Goal: Task Accomplishment & Management: Use online tool/utility

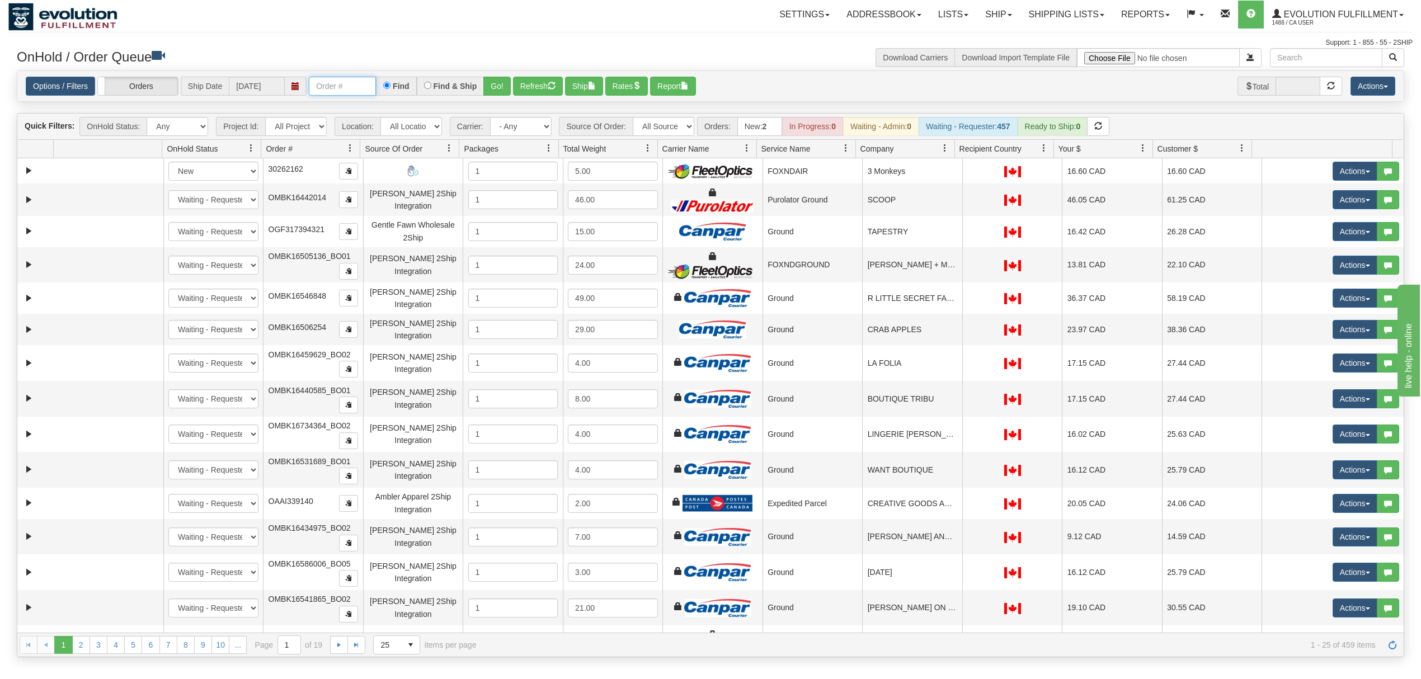
click at [359, 94] on input "text" at bounding box center [342, 86] width 67 height 19
click at [491, 88] on button "Go!" at bounding box center [496, 86] width 27 height 19
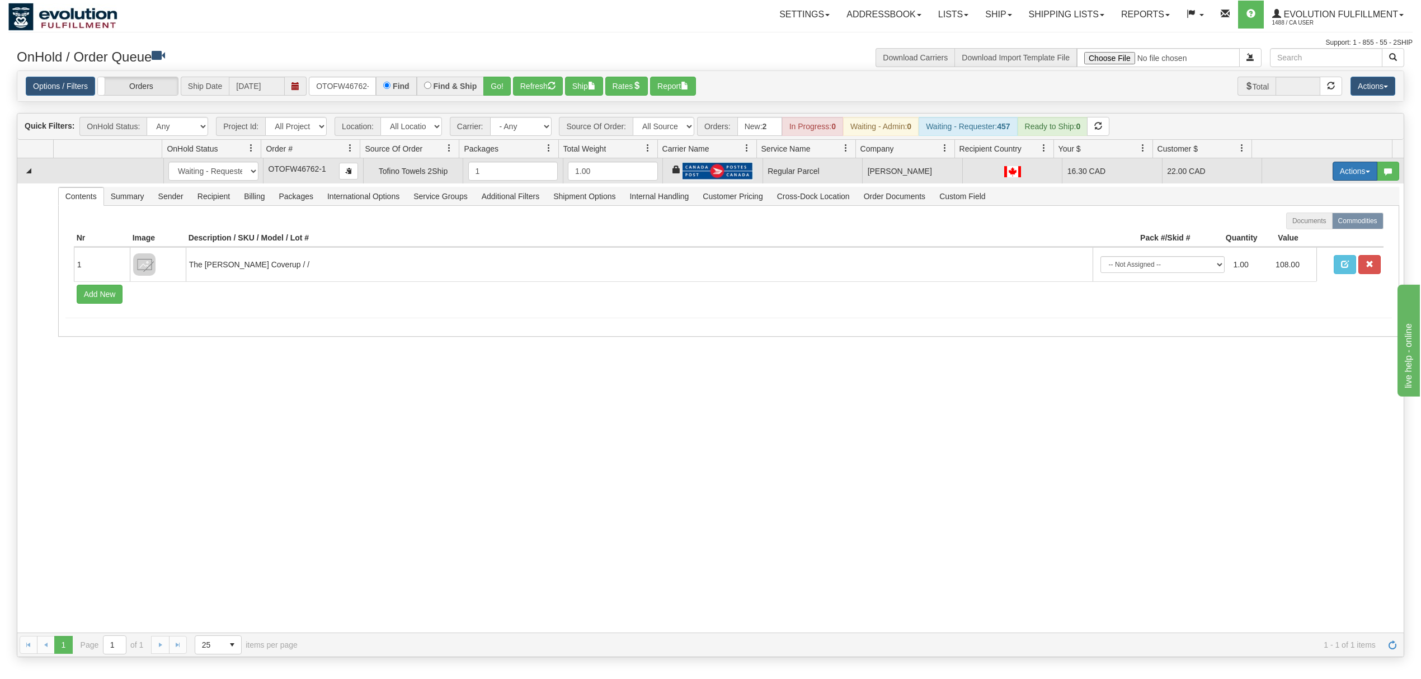
click at [1332, 173] on button "Actions" at bounding box center [1354, 171] width 45 height 19
click at [1307, 225] on span "Rate All Services" at bounding box center [1331, 221] width 67 height 9
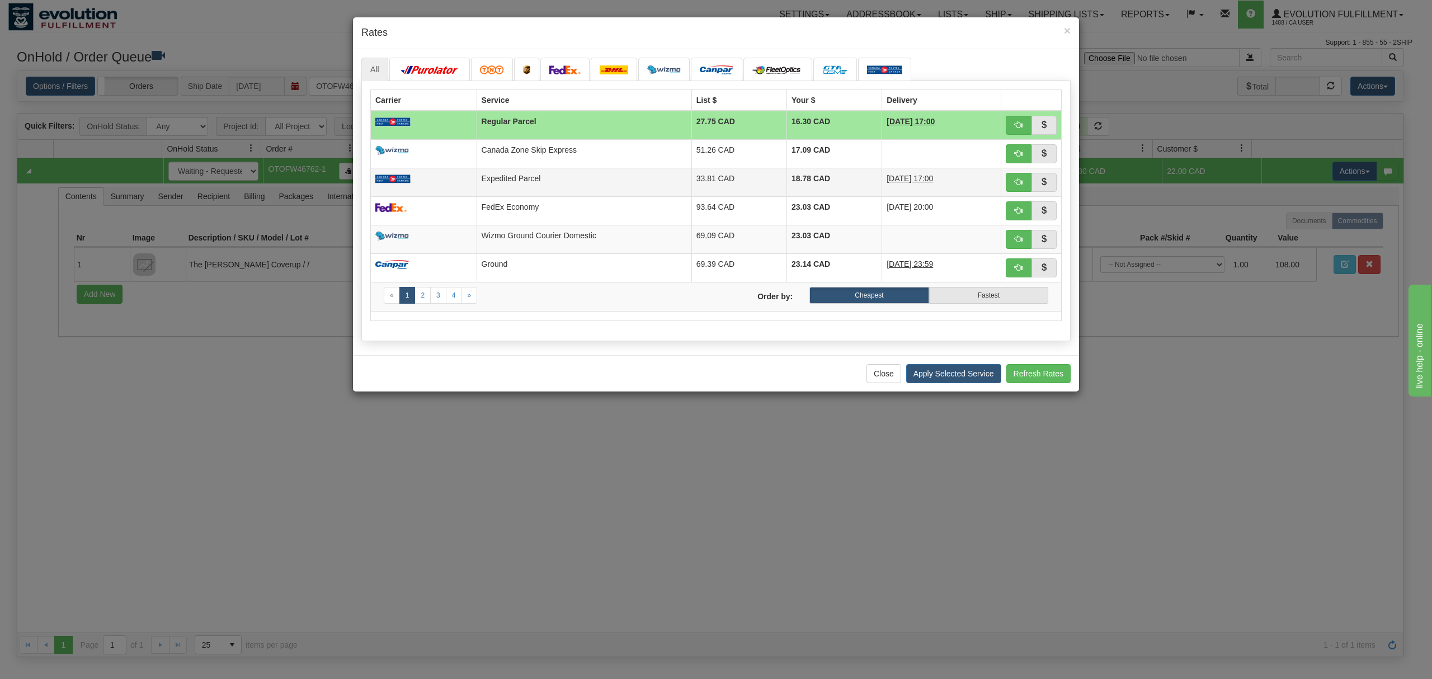
click at [433, 184] on td at bounding box center [424, 182] width 106 height 29
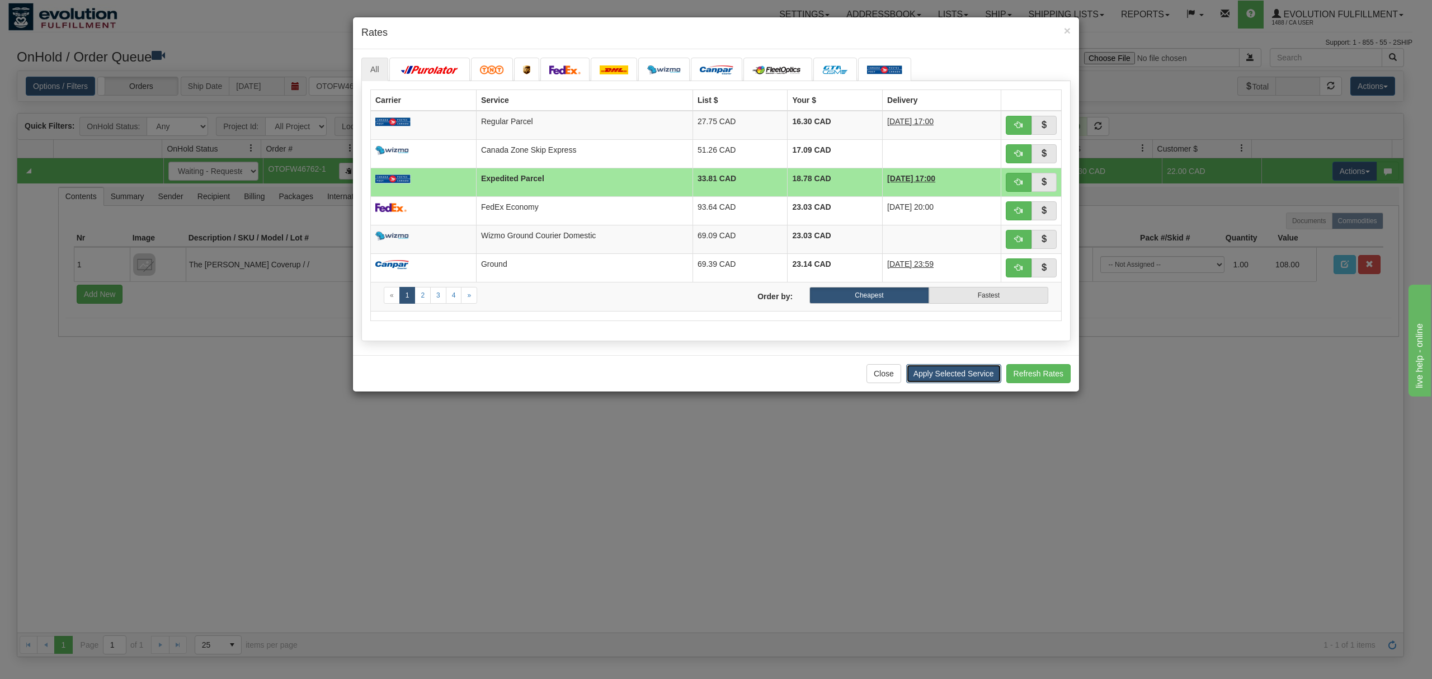
click at [929, 376] on button "Apply Selected Service" at bounding box center [953, 373] width 95 height 19
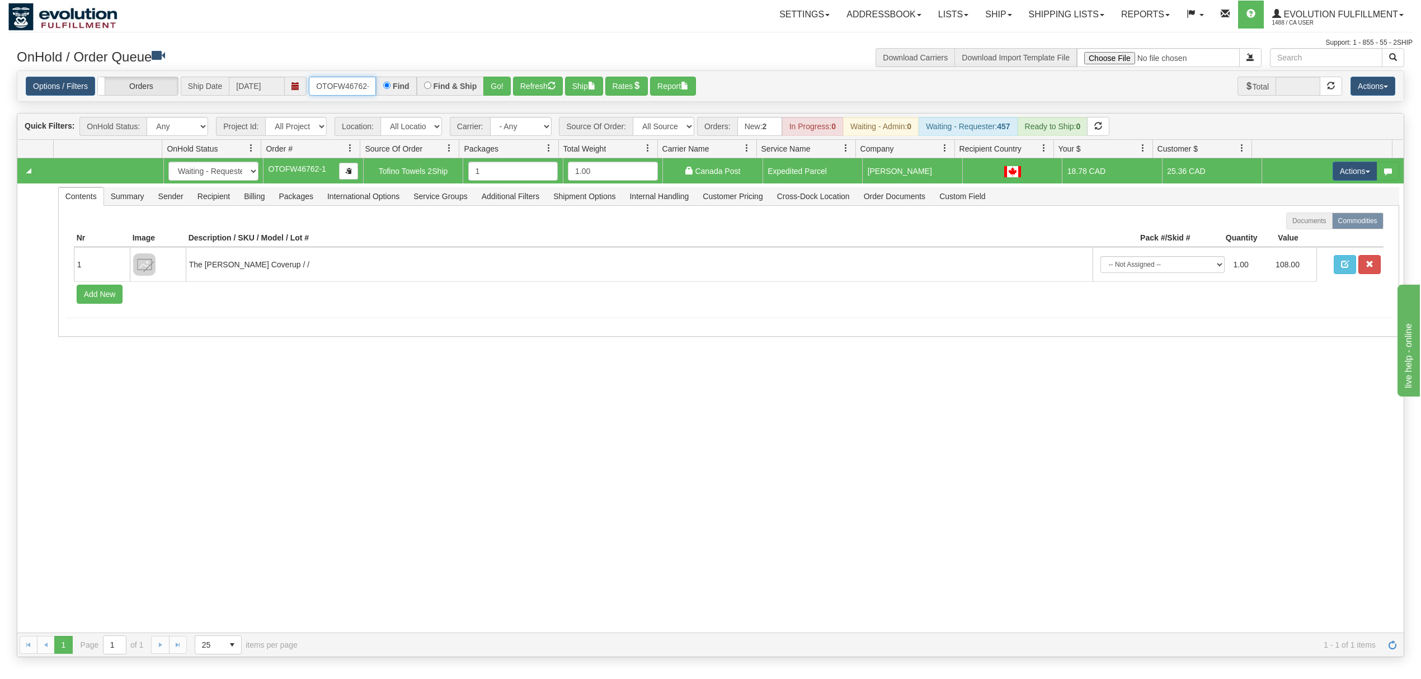
click at [333, 90] on input "OTOFW46762-1" at bounding box center [342, 86] width 67 height 19
click at [329, 83] on input "OTOFW46762-1" at bounding box center [342, 86] width 67 height 19
click at [338, 78] on input "OTOFW46762-1" at bounding box center [342, 86] width 67 height 19
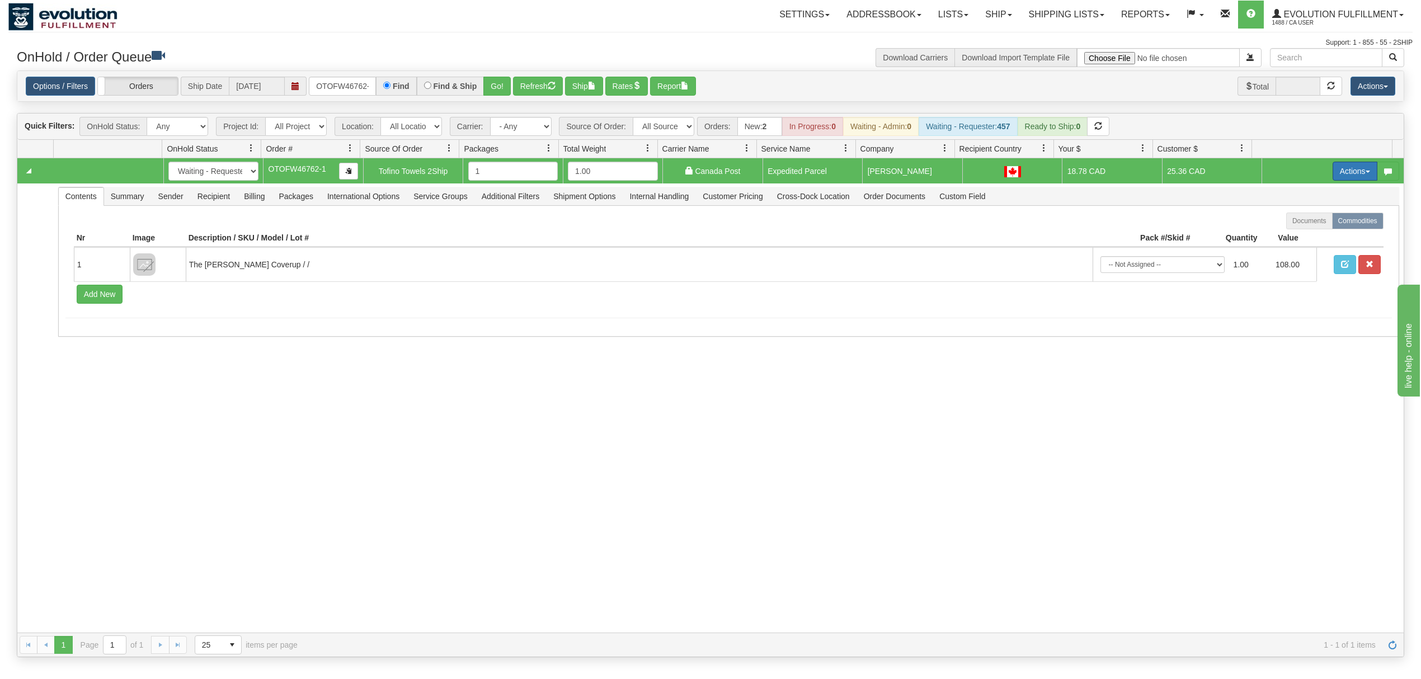
click at [1359, 170] on button "Actions" at bounding box center [1354, 171] width 45 height 19
click at [1292, 233] on link "Ship" at bounding box center [1331, 236] width 89 height 15
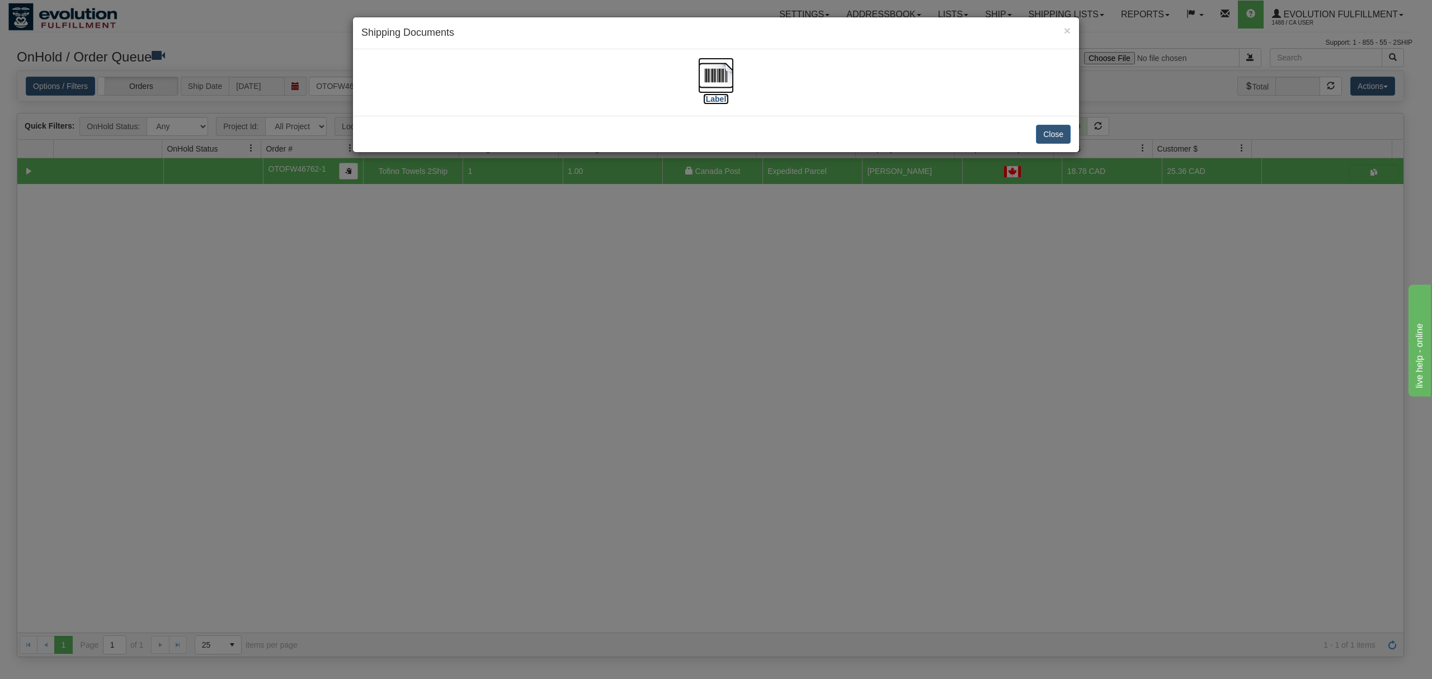
click at [710, 83] on img at bounding box center [716, 76] width 36 height 36
click at [1068, 134] on button "Close" at bounding box center [1053, 134] width 35 height 19
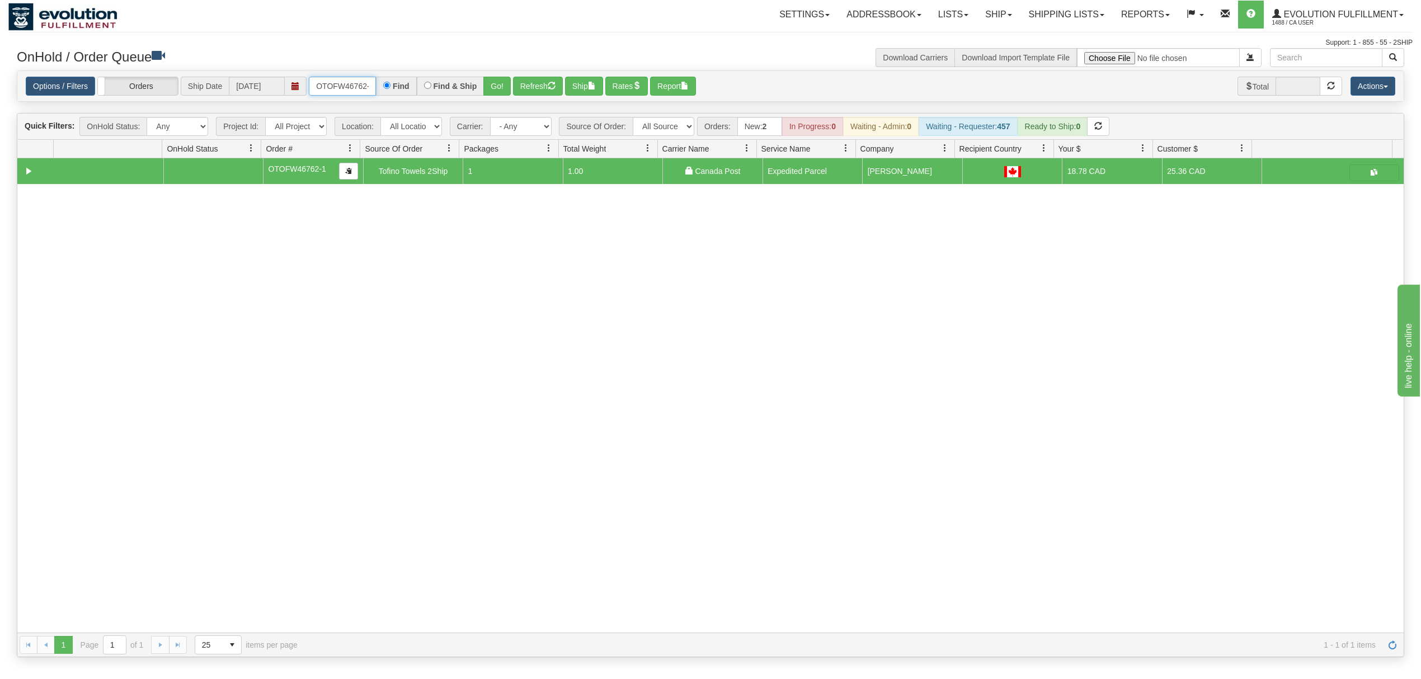
click at [350, 79] on input "OTOFW46762-1" at bounding box center [342, 86] width 67 height 19
click at [349, 79] on input "OTOFW46762-1" at bounding box center [342, 86] width 67 height 19
click at [348, 79] on input "OTOFW46762-1" at bounding box center [342, 86] width 67 height 19
click at [497, 89] on button "Go!" at bounding box center [496, 86] width 27 height 19
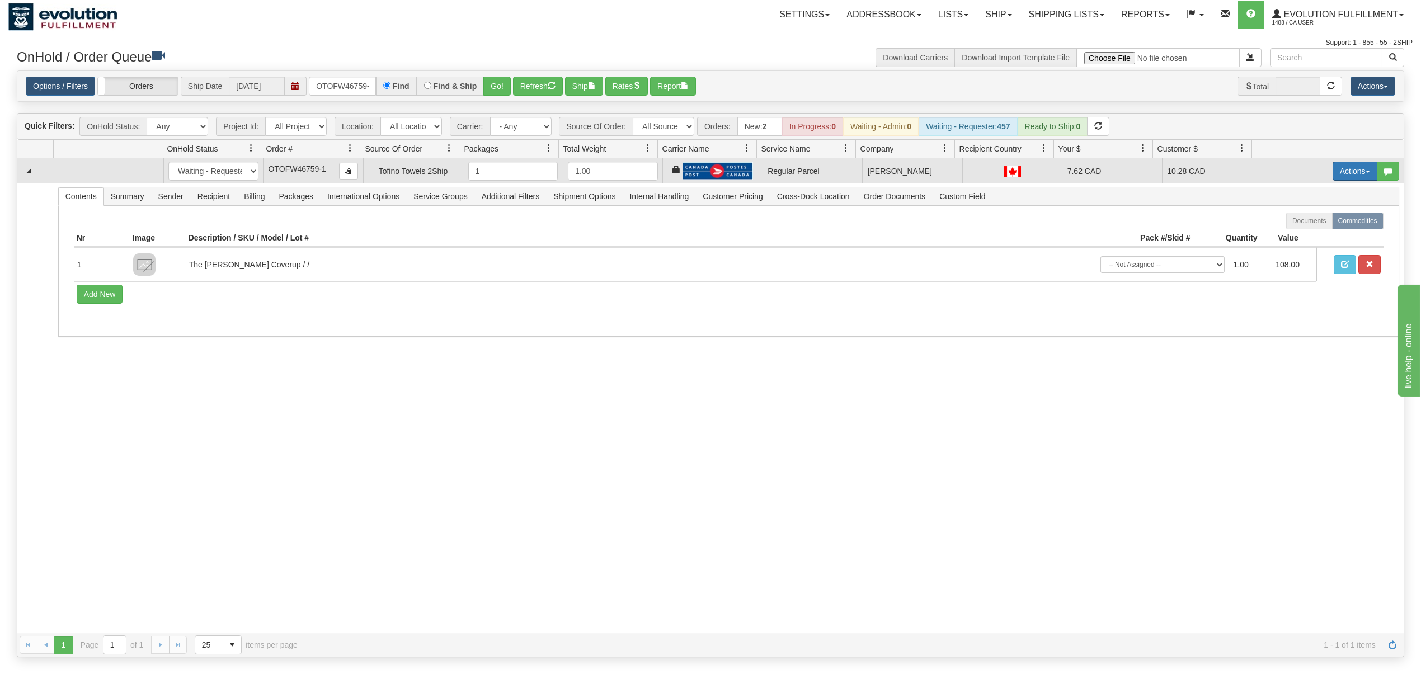
click at [1332, 168] on button "Actions" at bounding box center [1354, 171] width 45 height 19
click at [1314, 224] on span "Rate All Services" at bounding box center [1331, 221] width 67 height 9
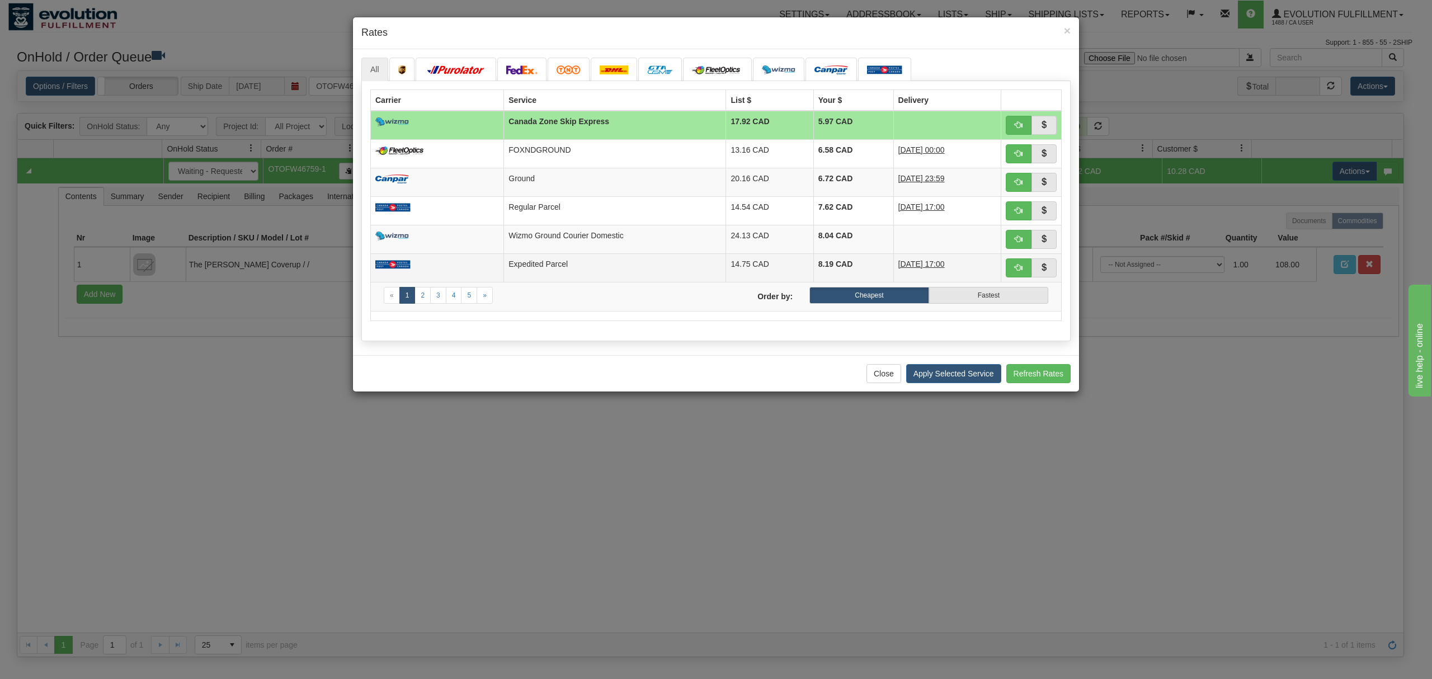
click at [529, 282] on td "Expedited Parcel" at bounding box center [615, 267] width 222 height 29
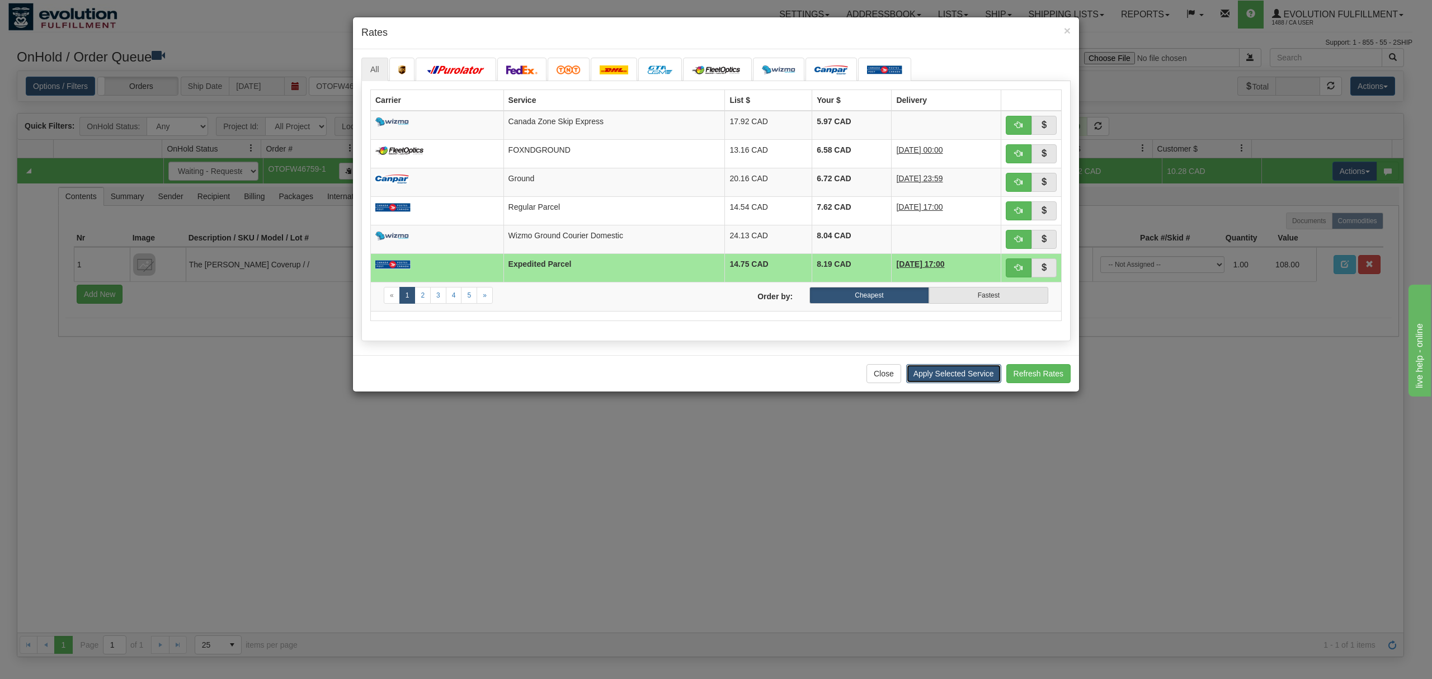
click at [956, 380] on button "Apply Selected Service" at bounding box center [953, 373] width 95 height 19
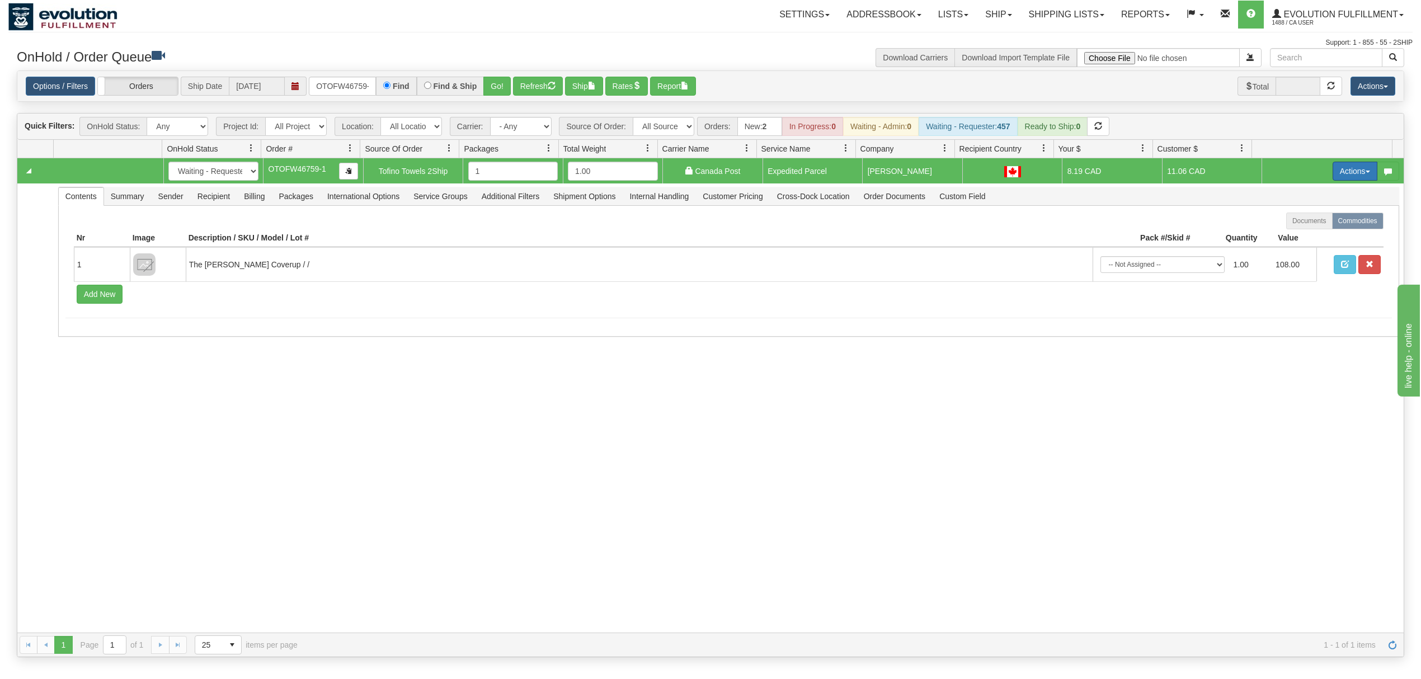
click at [1332, 173] on button "Actions" at bounding box center [1354, 171] width 45 height 19
click at [1298, 241] on span "Ship" at bounding box center [1309, 236] width 23 height 9
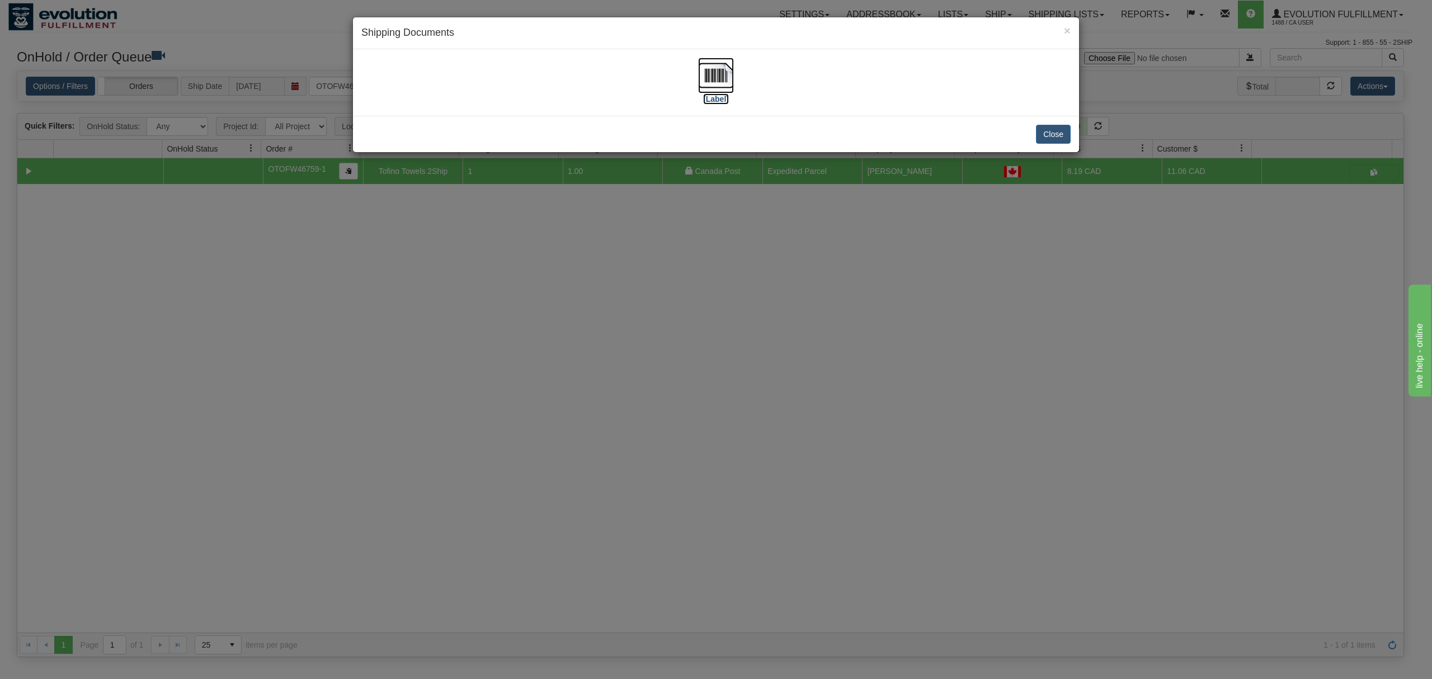
click at [714, 72] on img at bounding box center [716, 76] width 36 height 36
click at [1072, 126] on div "Close" at bounding box center [716, 134] width 726 height 36
drag, startPoint x: 1036, startPoint y: 134, endPoint x: 1047, endPoint y: 134, distance: 10.6
click at [1039, 134] on button "Close" at bounding box center [1053, 134] width 35 height 19
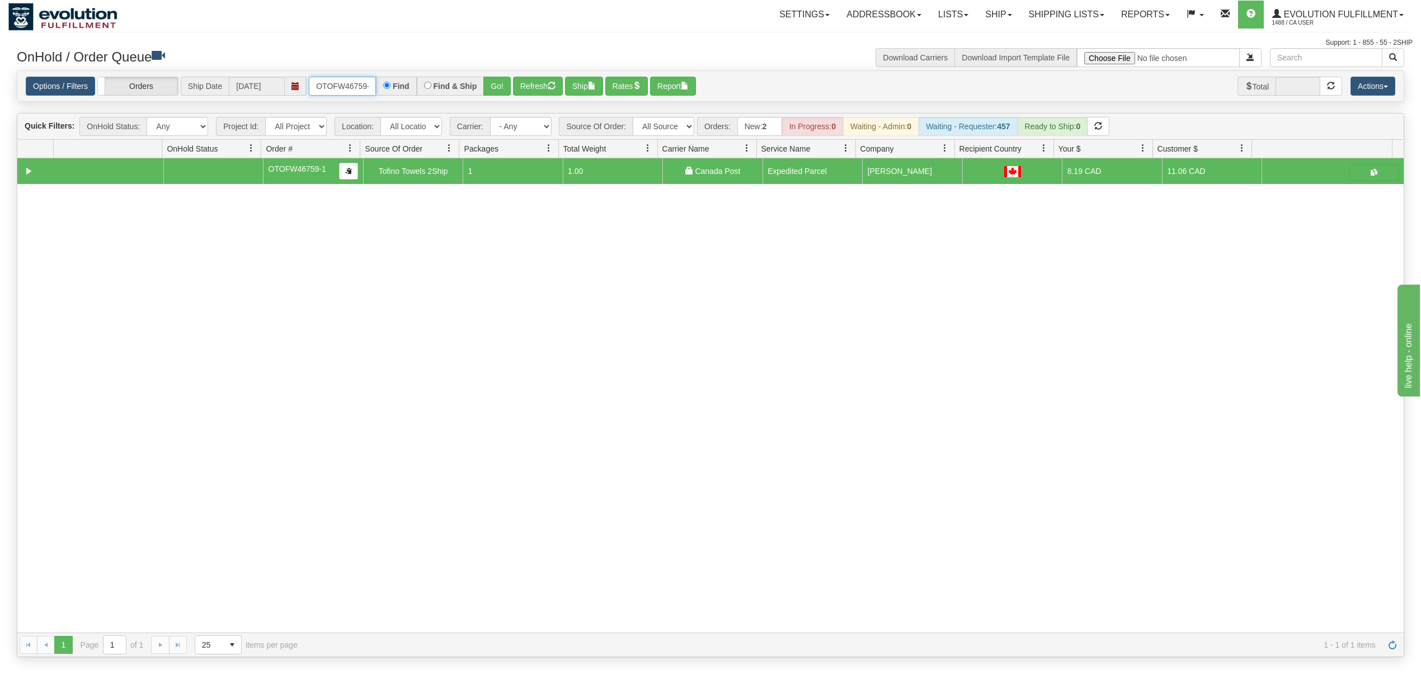
click at [342, 87] on input "OTOFW46759-1" at bounding box center [342, 86] width 67 height 19
click at [502, 87] on button "Go!" at bounding box center [496, 86] width 27 height 19
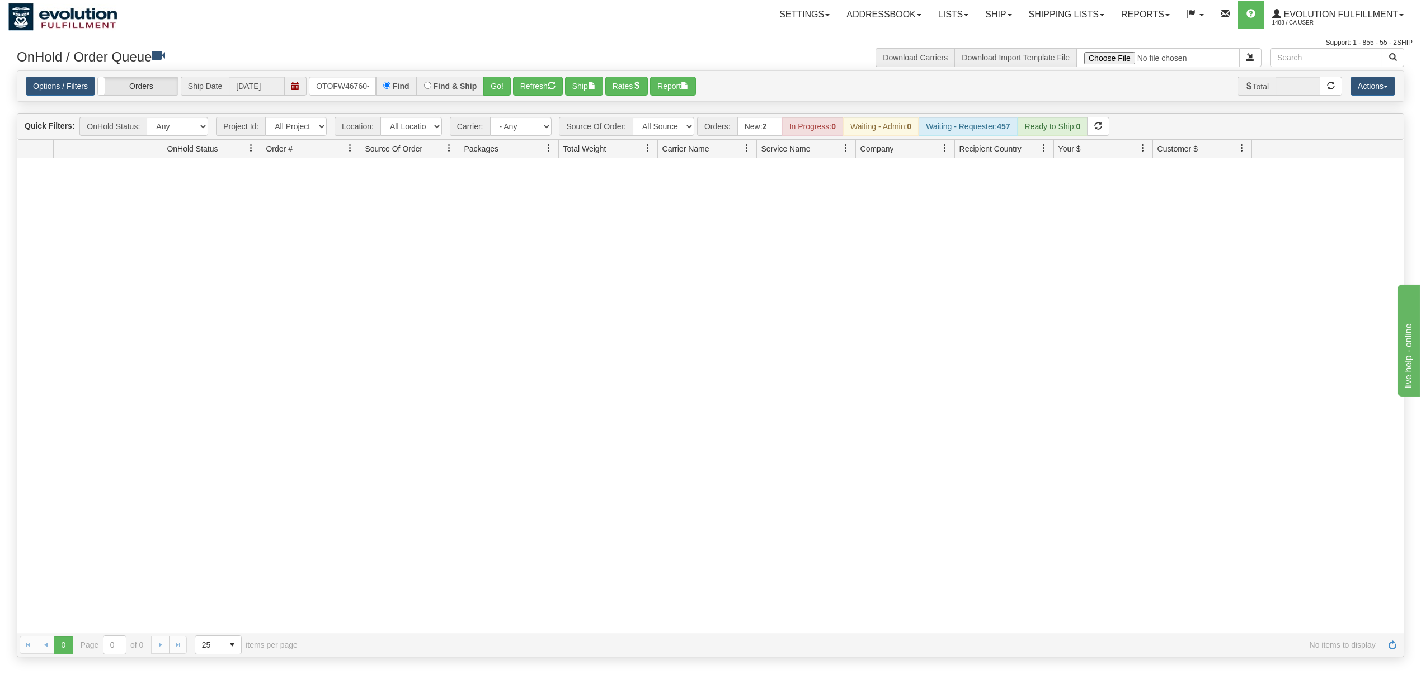
drag, startPoint x: 307, startPoint y: 90, endPoint x: 314, endPoint y: 89, distance: 7.3
click at [314, 89] on div "Options / Filters Group Shipments Orders Ship Date [DATE] OTOFW46760-1-1 Find F…" at bounding box center [710, 87] width 1369 height 20
drag, startPoint x: 316, startPoint y: 86, endPoint x: 428, endPoint y: 82, distance: 112.5
click at [428, 82] on div "OTOFW46760-1-1 Find Find & Ship Go!" at bounding box center [410, 86] width 202 height 19
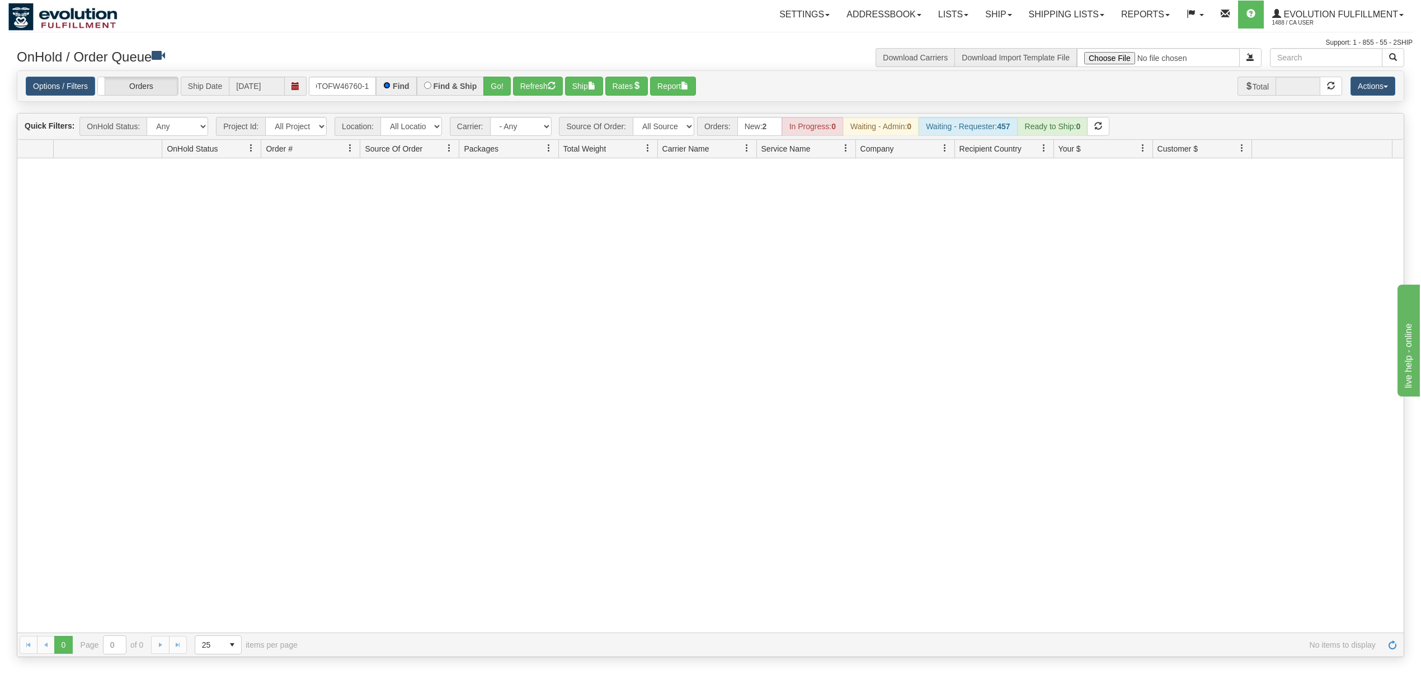
scroll to position [0, 0]
click at [500, 87] on button "Go!" at bounding box center [496, 86] width 27 height 19
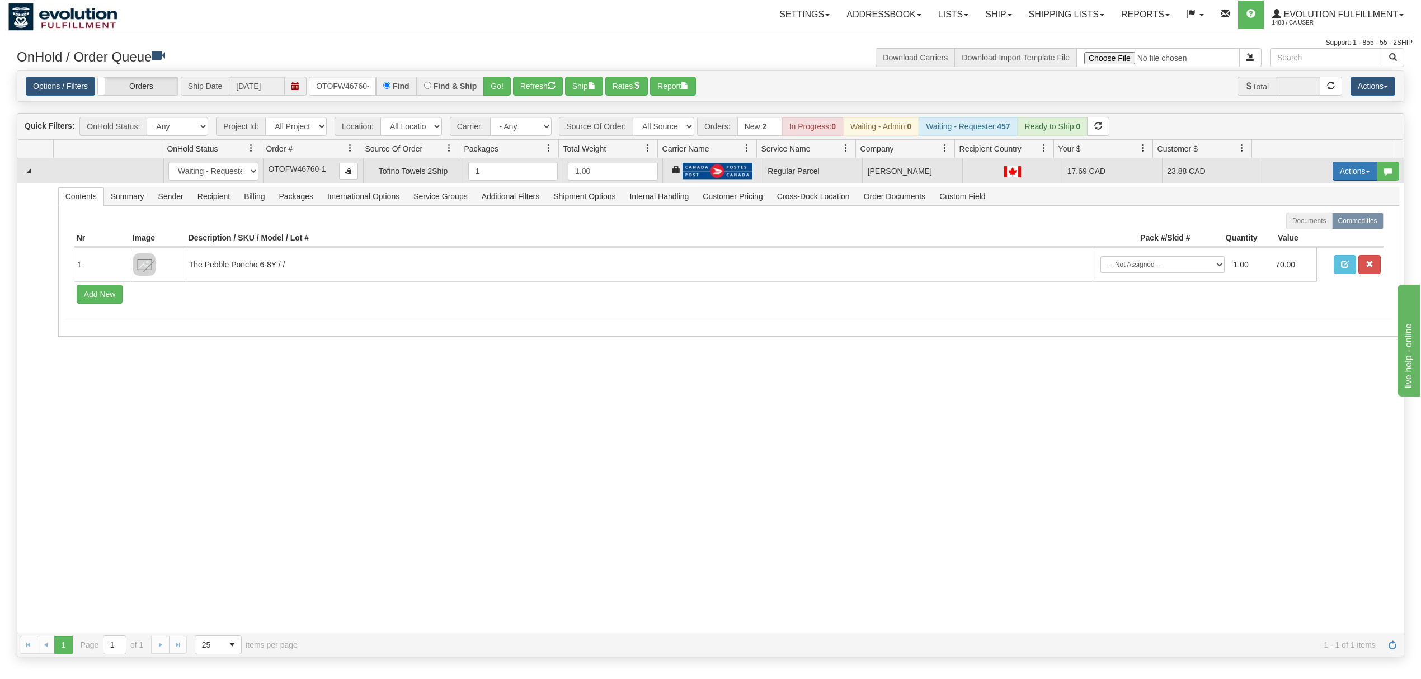
click at [1345, 176] on button "Actions" at bounding box center [1354, 171] width 45 height 19
click at [1316, 220] on span "Rate All Services" at bounding box center [1331, 221] width 67 height 9
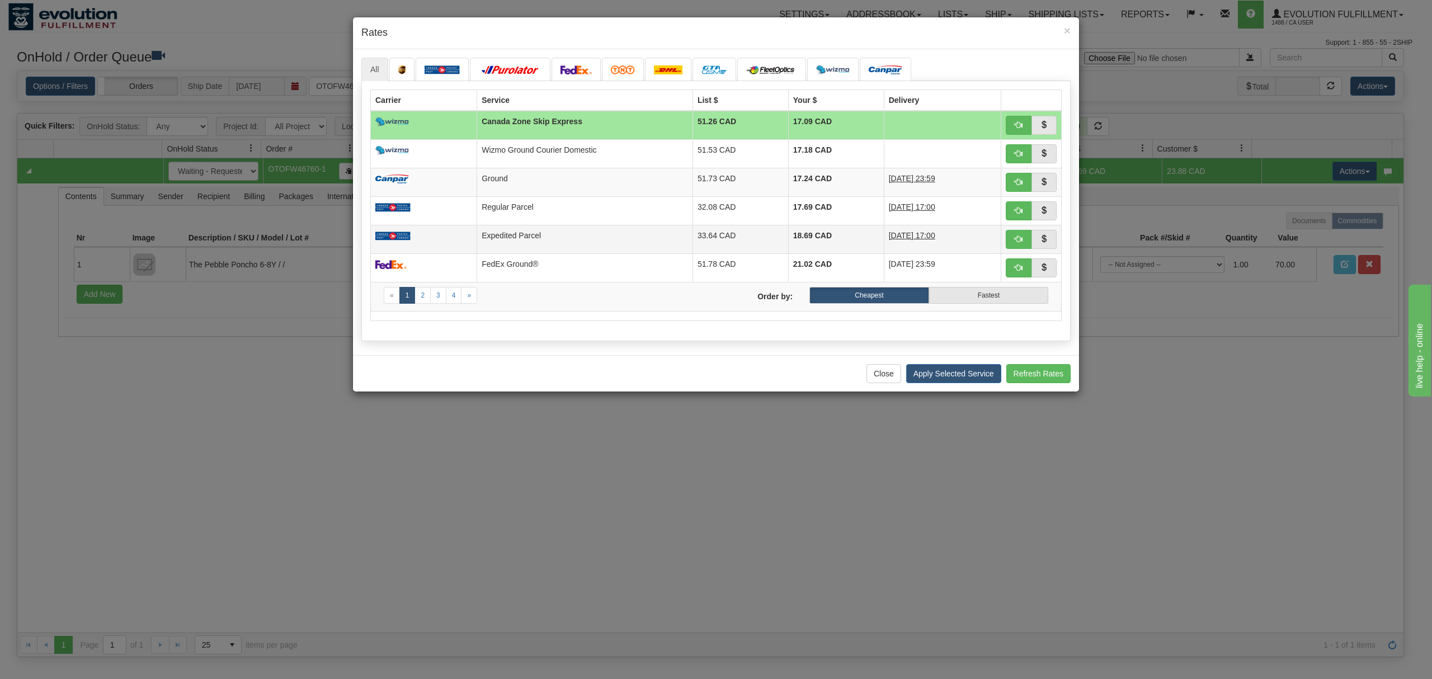
click at [517, 237] on td "Expedited Parcel" at bounding box center [585, 239] width 216 height 29
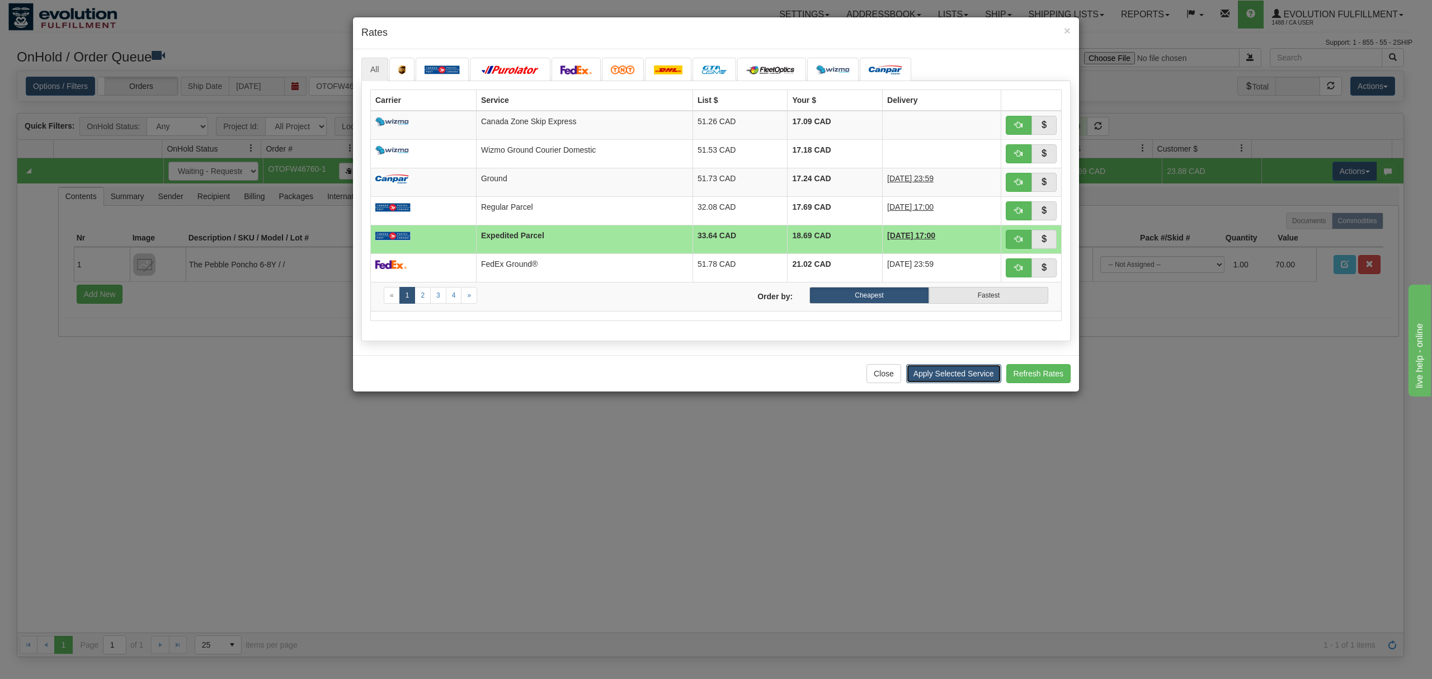
click at [916, 381] on button "Apply Selected Service" at bounding box center [953, 373] width 95 height 19
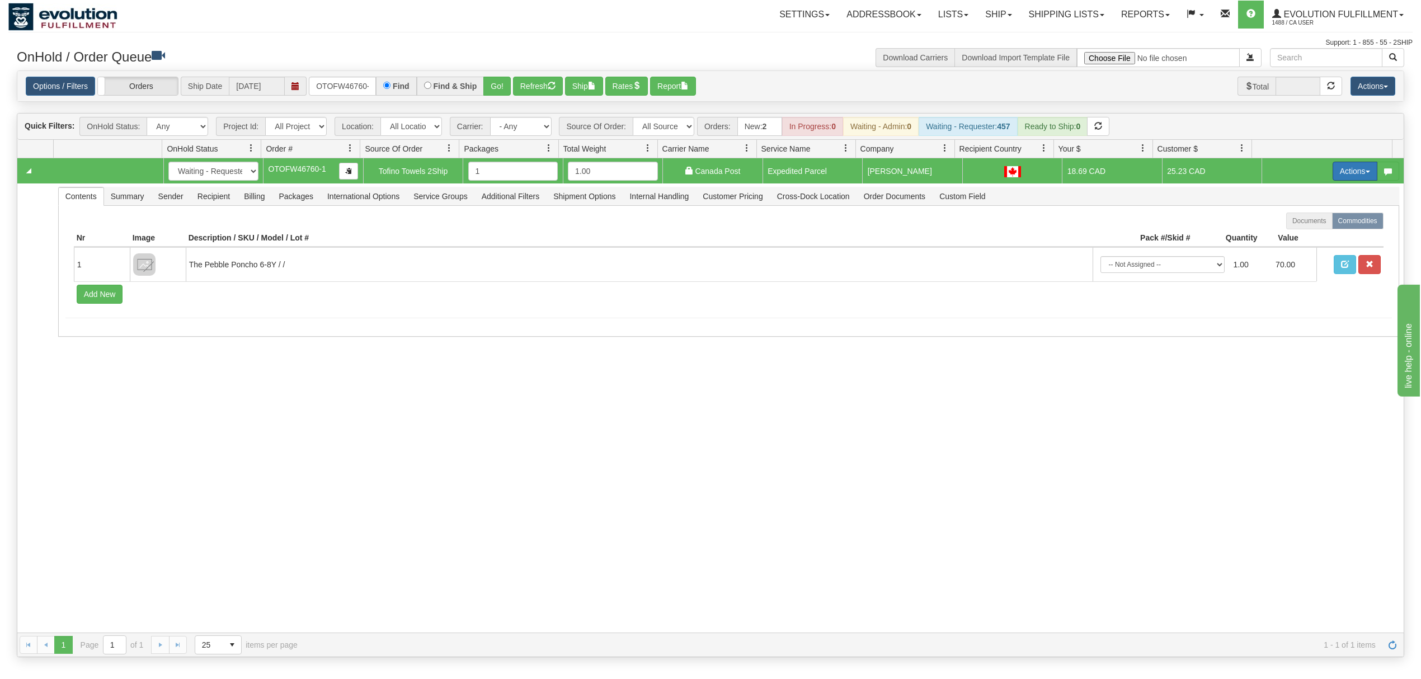
click at [1347, 169] on button "Actions" at bounding box center [1354, 171] width 45 height 19
click at [1289, 243] on link "Ship" at bounding box center [1331, 236] width 89 height 15
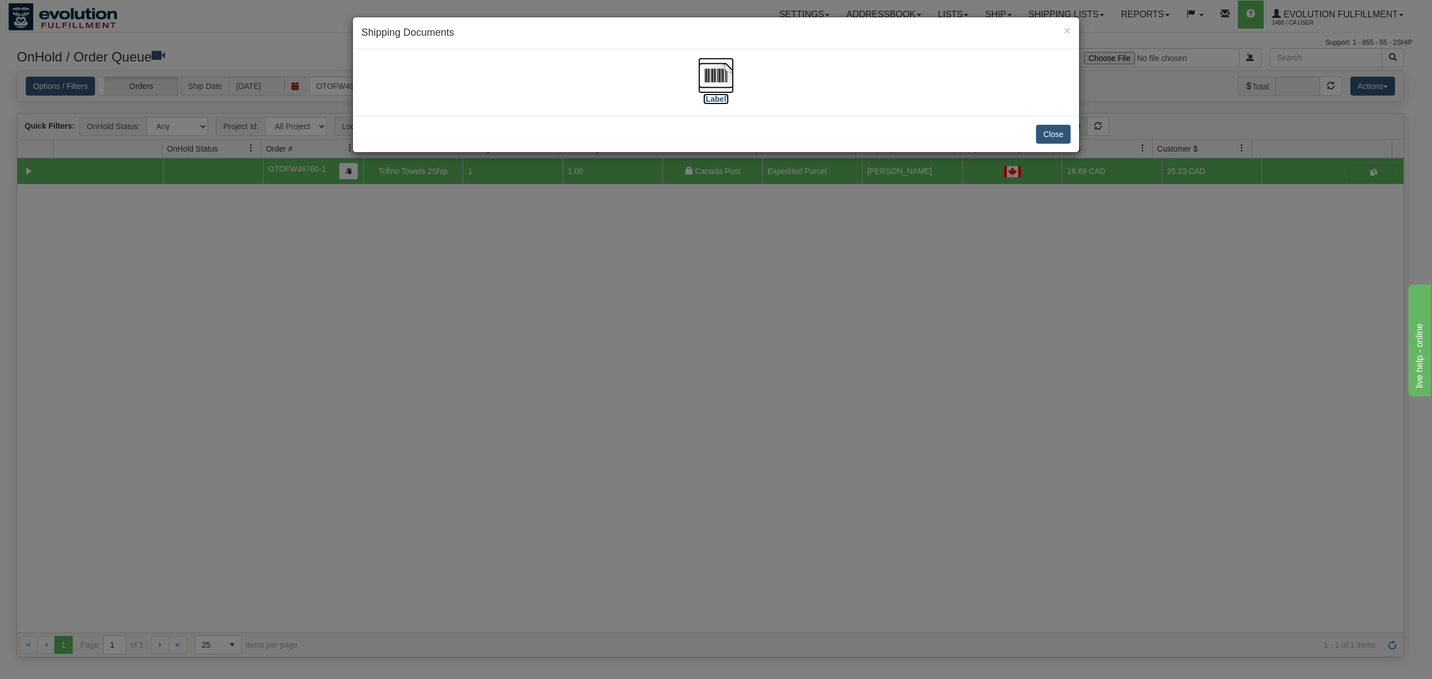
click at [718, 72] on img at bounding box center [716, 76] width 36 height 36
click at [1050, 137] on button "Close" at bounding box center [1053, 134] width 35 height 19
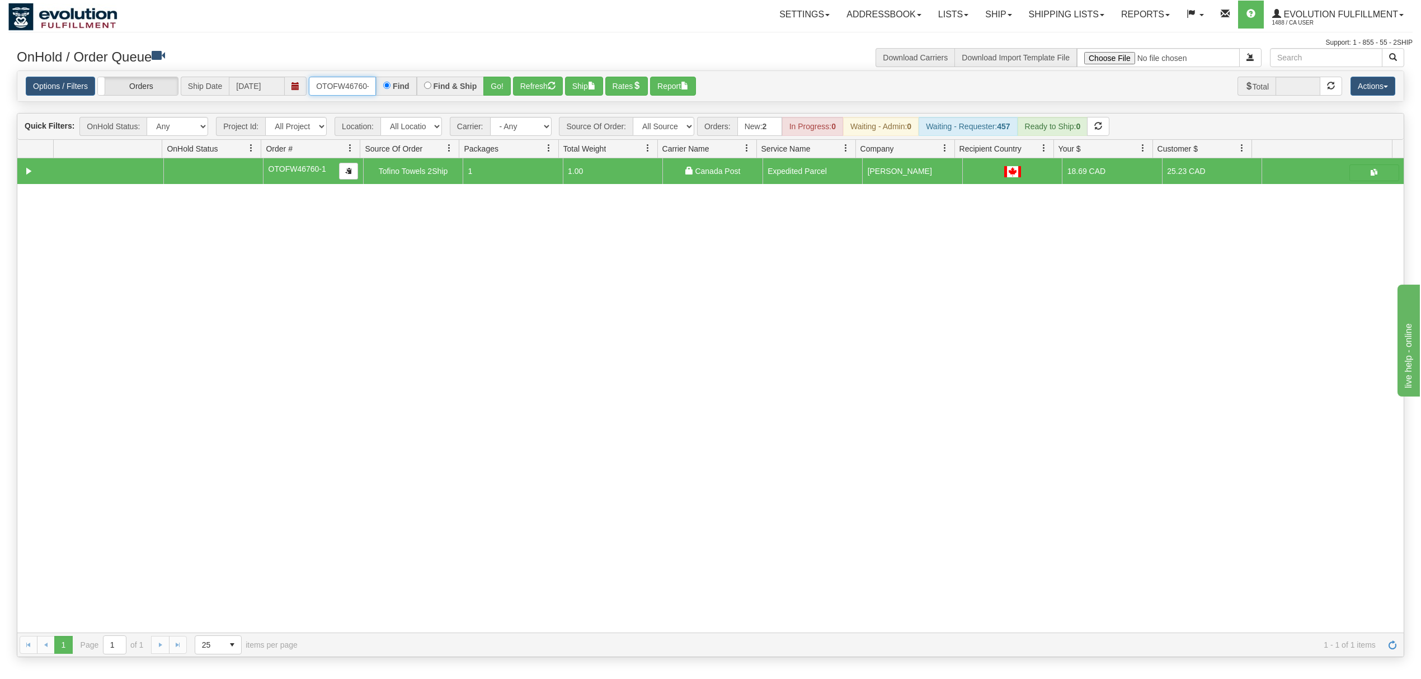
click at [353, 86] on input "OTOFW46760-1" at bounding box center [342, 86] width 67 height 19
type input "OTOFW46750-1"
click at [492, 92] on button "Go!" at bounding box center [496, 86] width 27 height 19
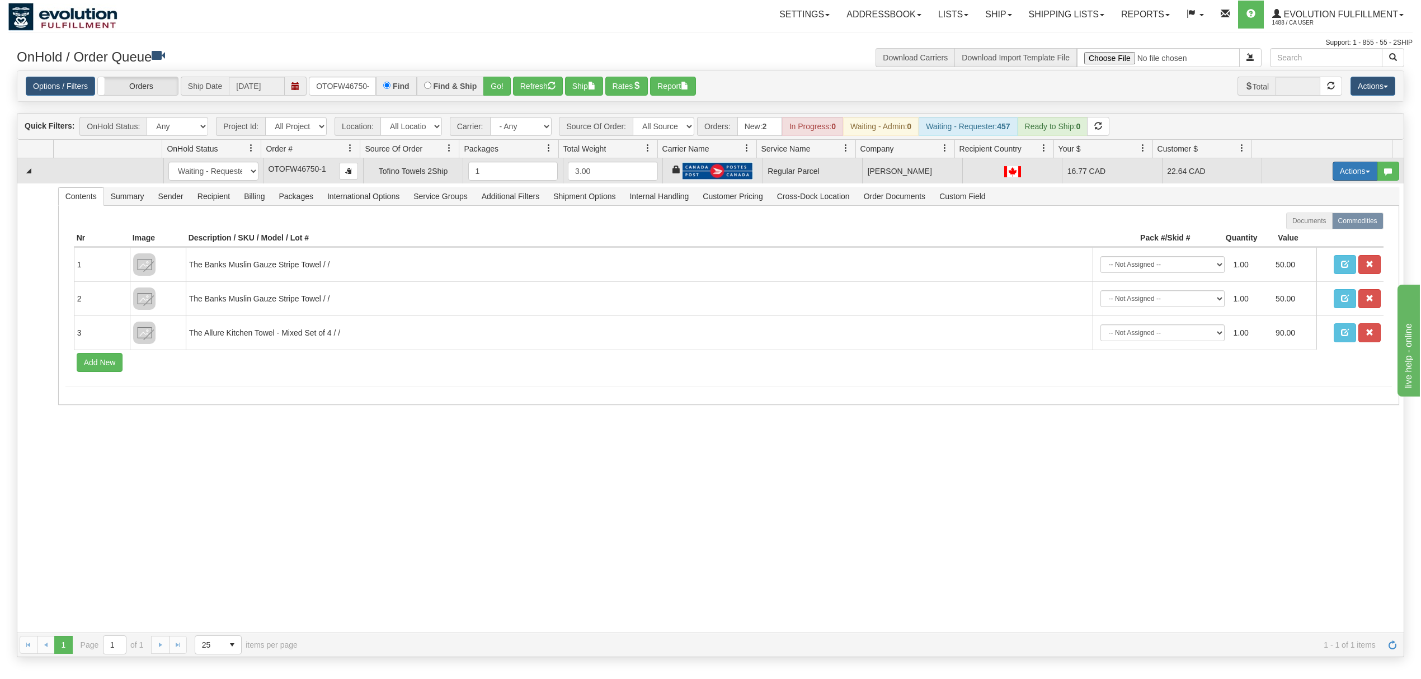
click at [1332, 166] on button "Actions" at bounding box center [1354, 171] width 45 height 19
click at [1298, 221] on span "Rate All Services" at bounding box center [1331, 221] width 67 height 9
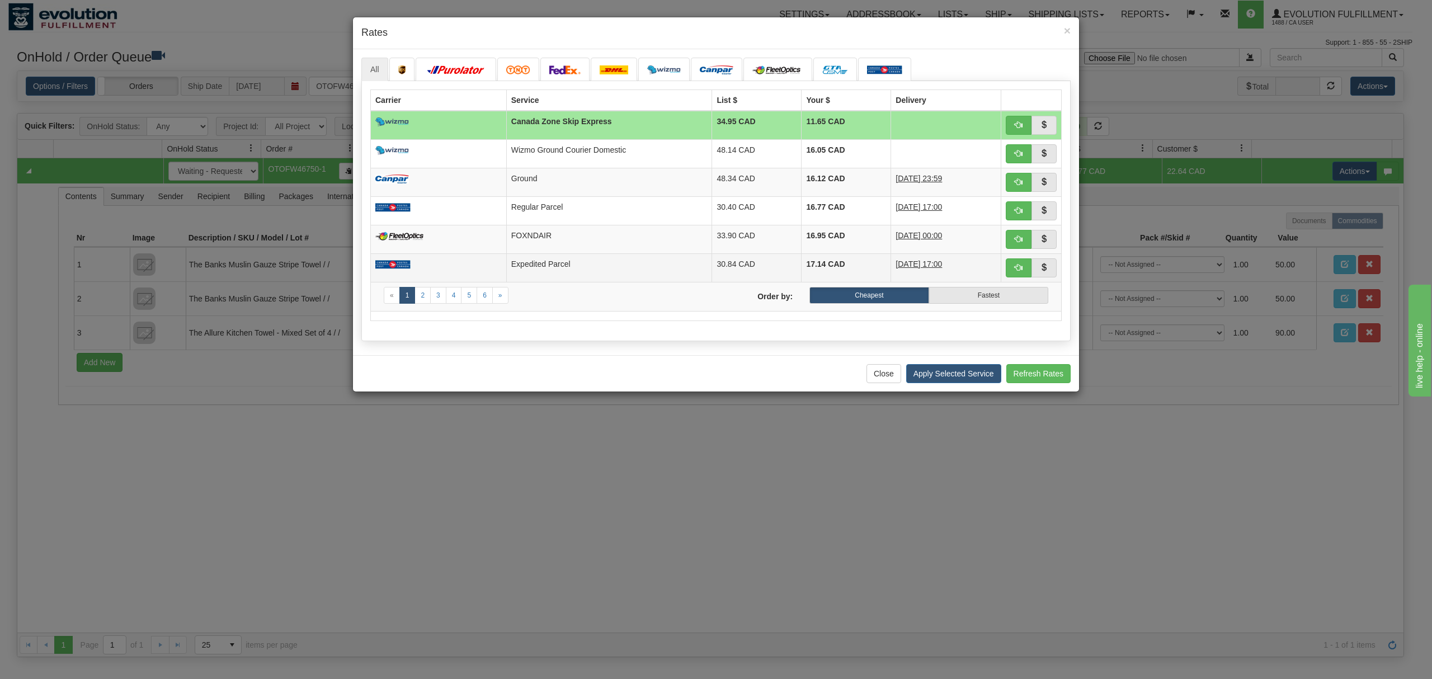
click at [568, 262] on td "Expedited Parcel" at bounding box center [609, 267] width 206 height 29
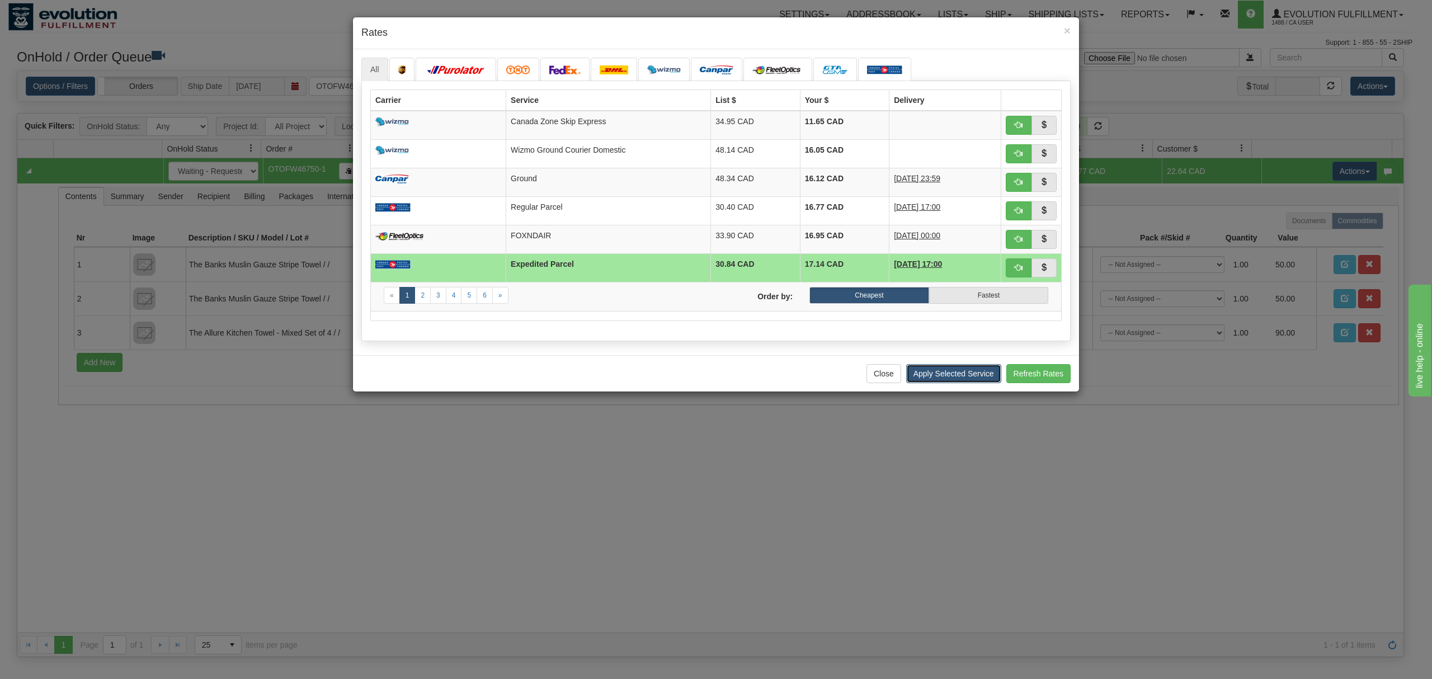
click at [952, 383] on button "Apply Selected Service" at bounding box center [953, 373] width 95 height 19
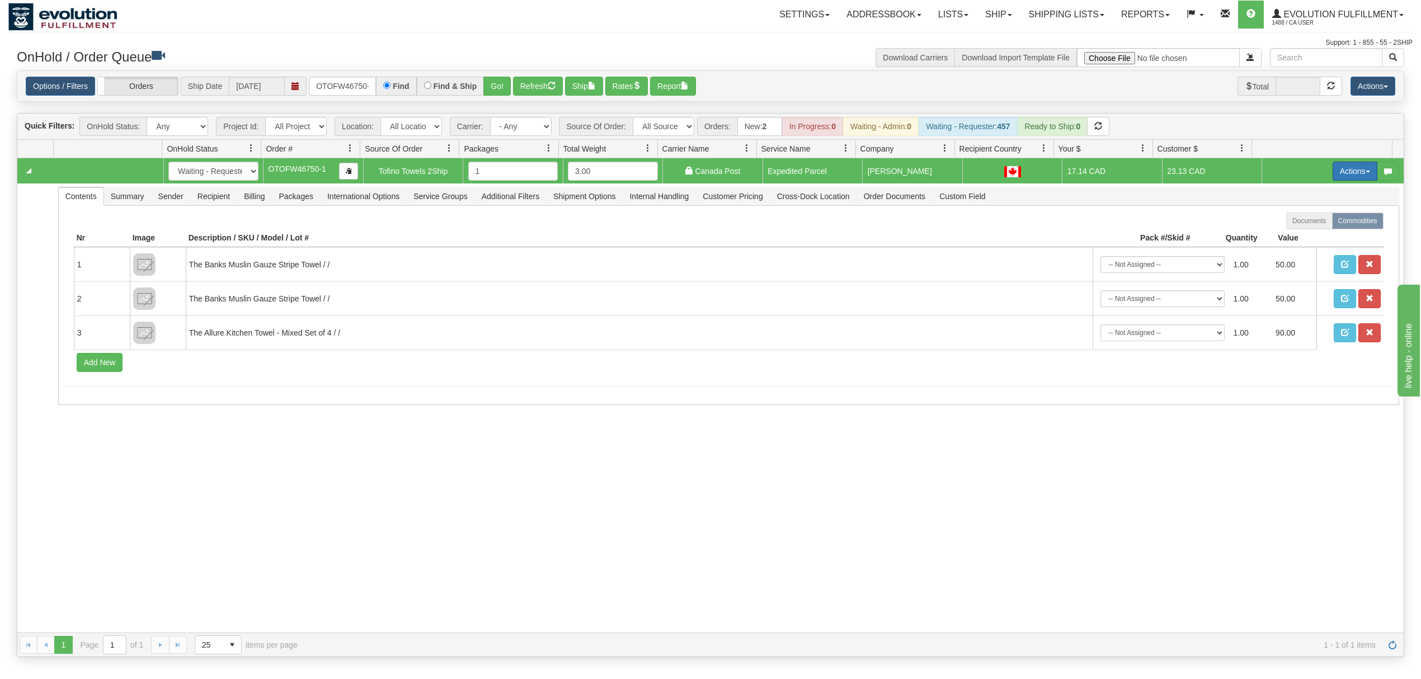
click at [1350, 177] on button "Actions" at bounding box center [1354, 171] width 45 height 19
click at [1298, 239] on span at bounding box center [1302, 236] width 8 height 8
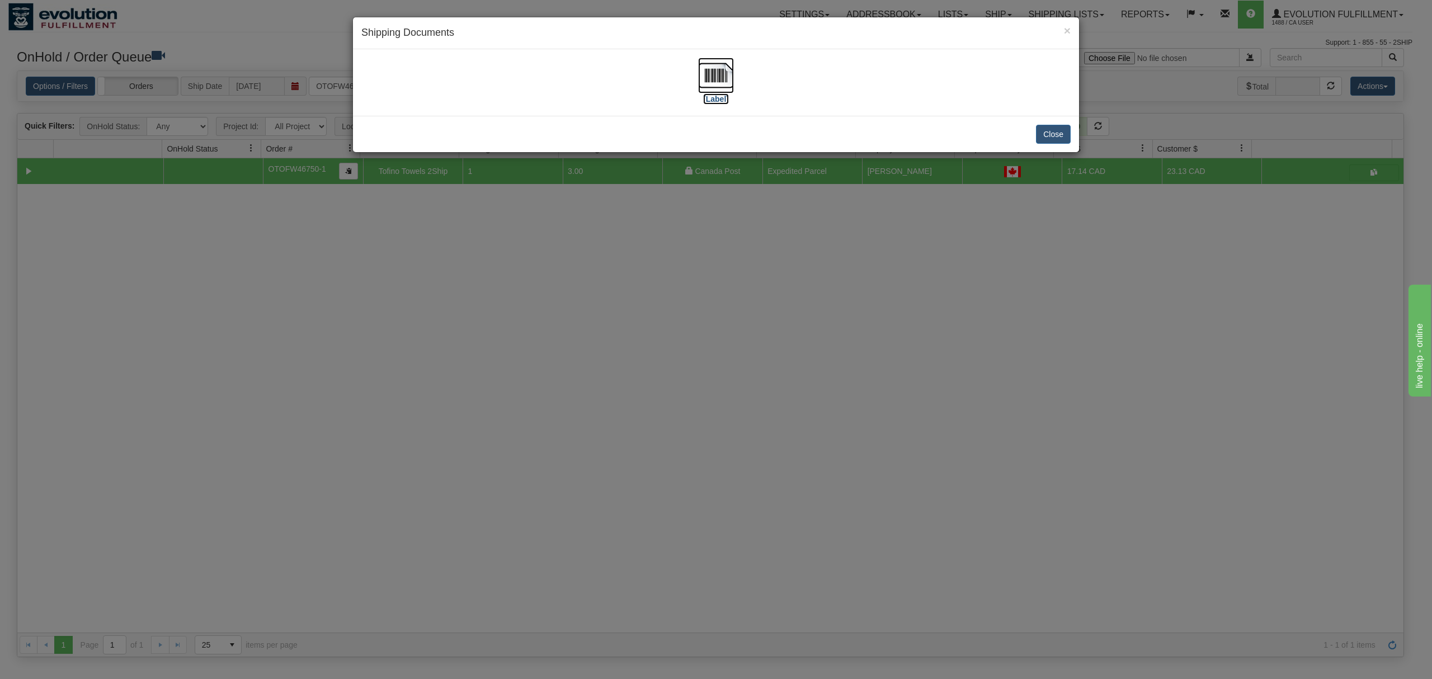
click at [725, 74] on img at bounding box center [716, 76] width 36 height 36
click at [1061, 132] on button "Close" at bounding box center [1053, 134] width 35 height 19
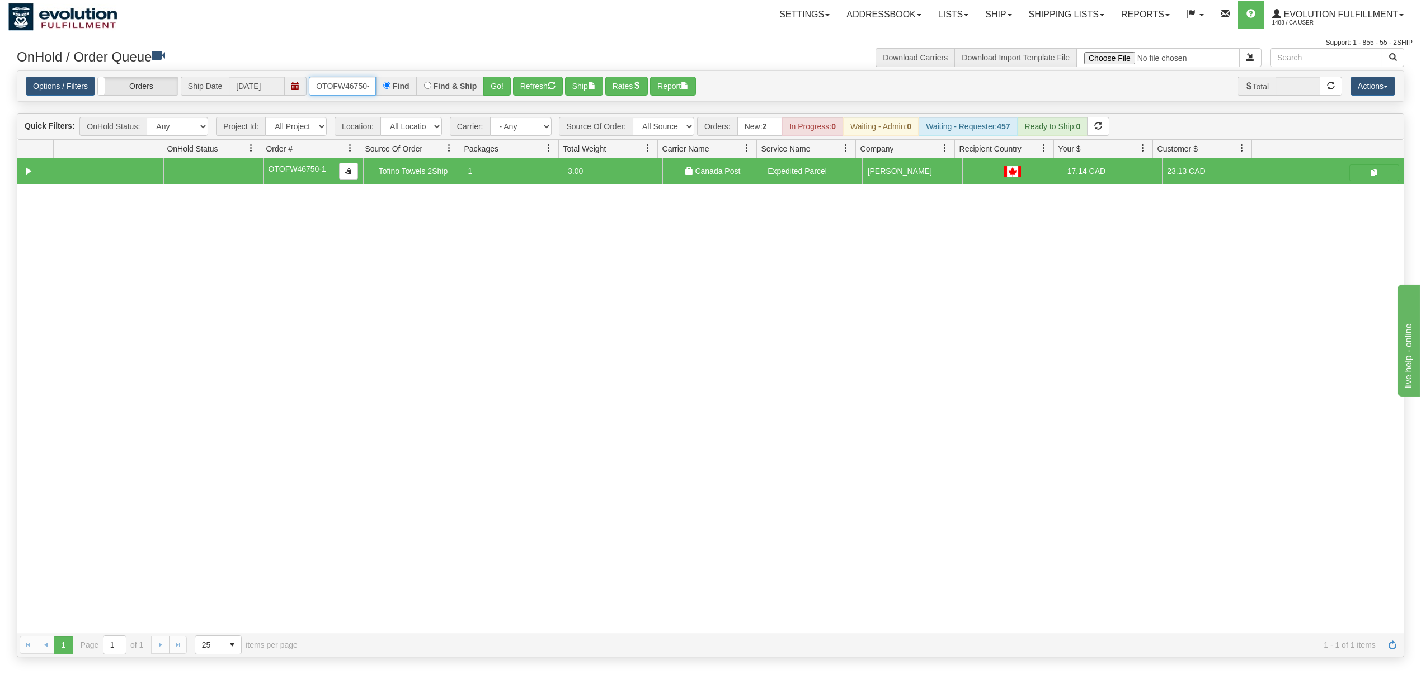
click at [321, 85] on input "OTOFW46750-1" at bounding box center [342, 86] width 67 height 19
